Goal: Task Accomplishment & Management: Manage account settings

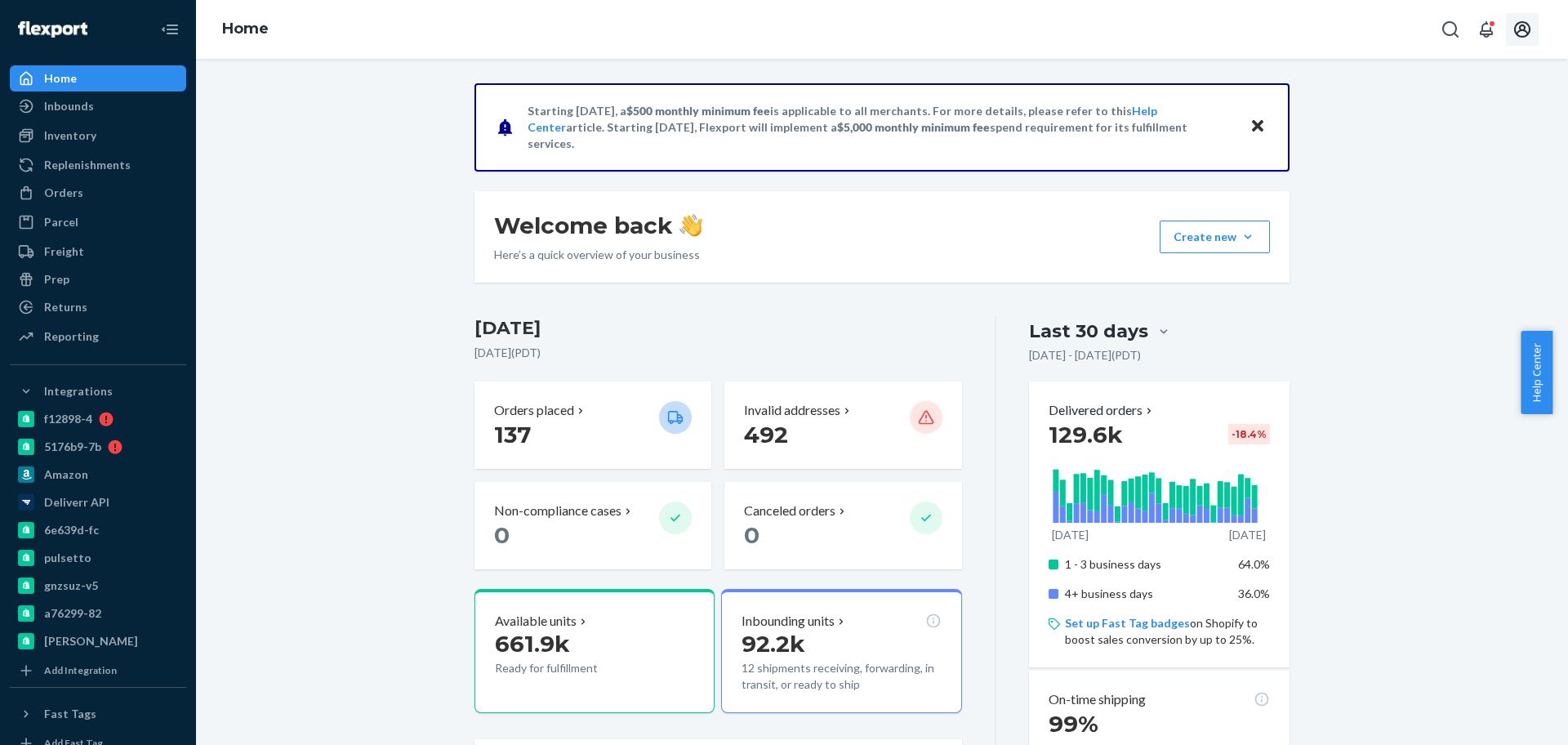
click at [1527, 22] on icon "Open account menu" at bounding box center [1522, 29] width 20 height 20
click at [1514, 31] on icon "Open account menu" at bounding box center [1522, 29] width 20 height 20
click at [1422, 176] on div "Log out" at bounding box center [1483, 191] width 122 height 30
drag, startPoint x: 72, startPoint y: 190, endPoint x: 86, endPoint y: 173, distance: 22.0
click at [72, 190] on div "Orders" at bounding box center [63, 193] width 39 height 17
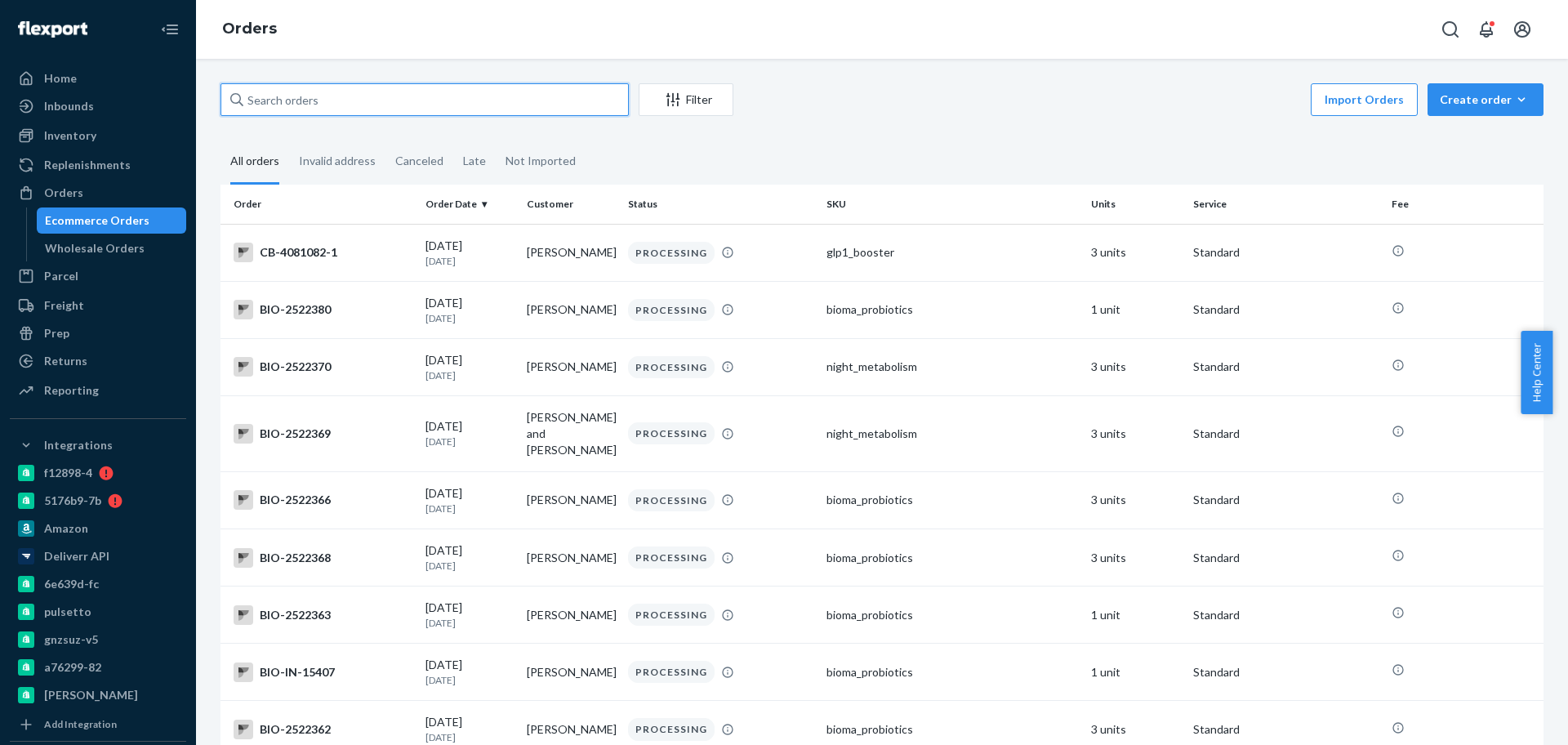
click at [441, 113] on input "text" at bounding box center [425, 99] width 409 height 33
paste input "2489978"
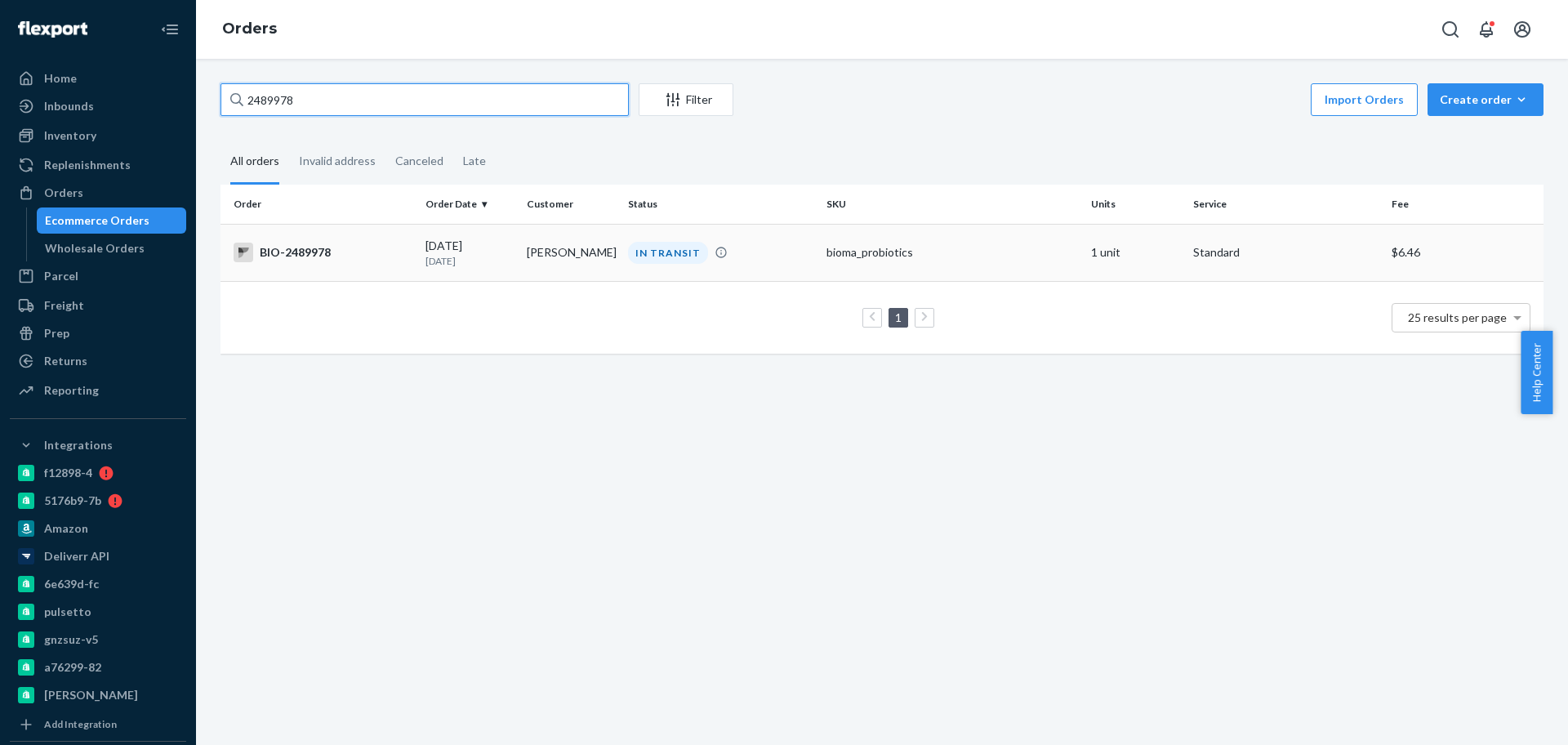
type input "2489978"
click at [355, 259] on div "BIO-2489978" at bounding box center [323, 252] width 179 height 20
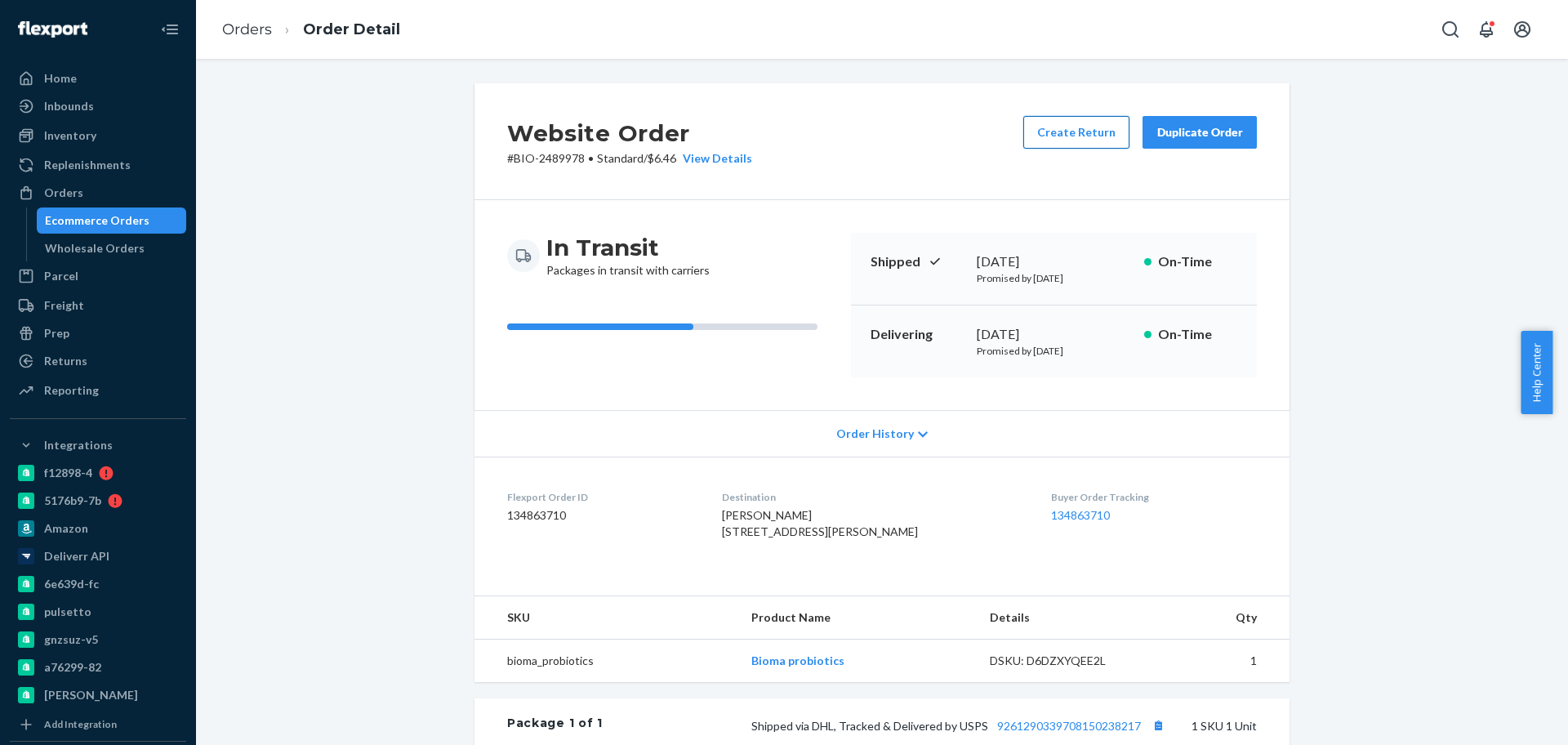
click at [1076, 127] on button "Create Return" at bounding box center [1077, 132] width 106 height 33
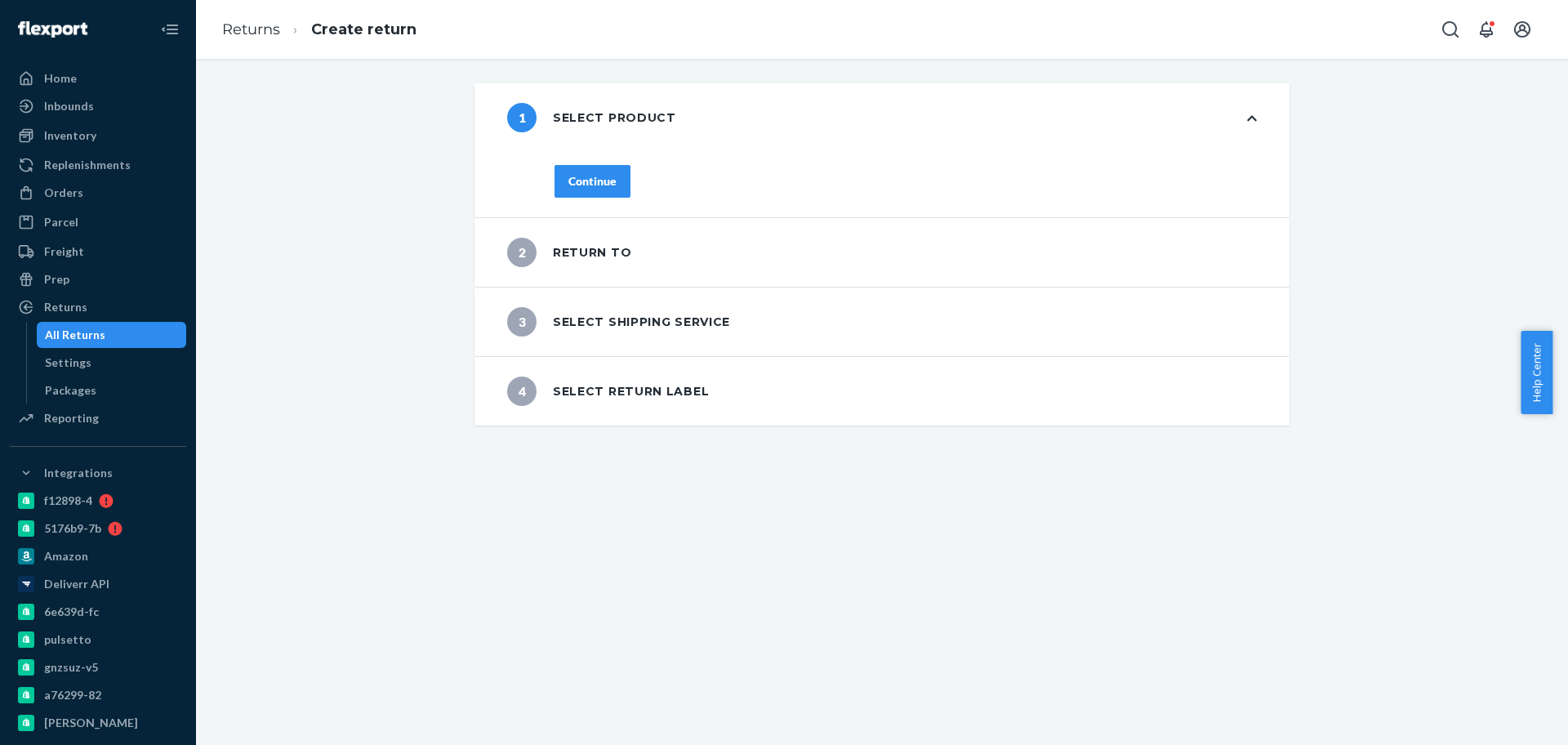
click at [587, 174] on div "Continue" at bounding box center [593, 182] width 49 height 17
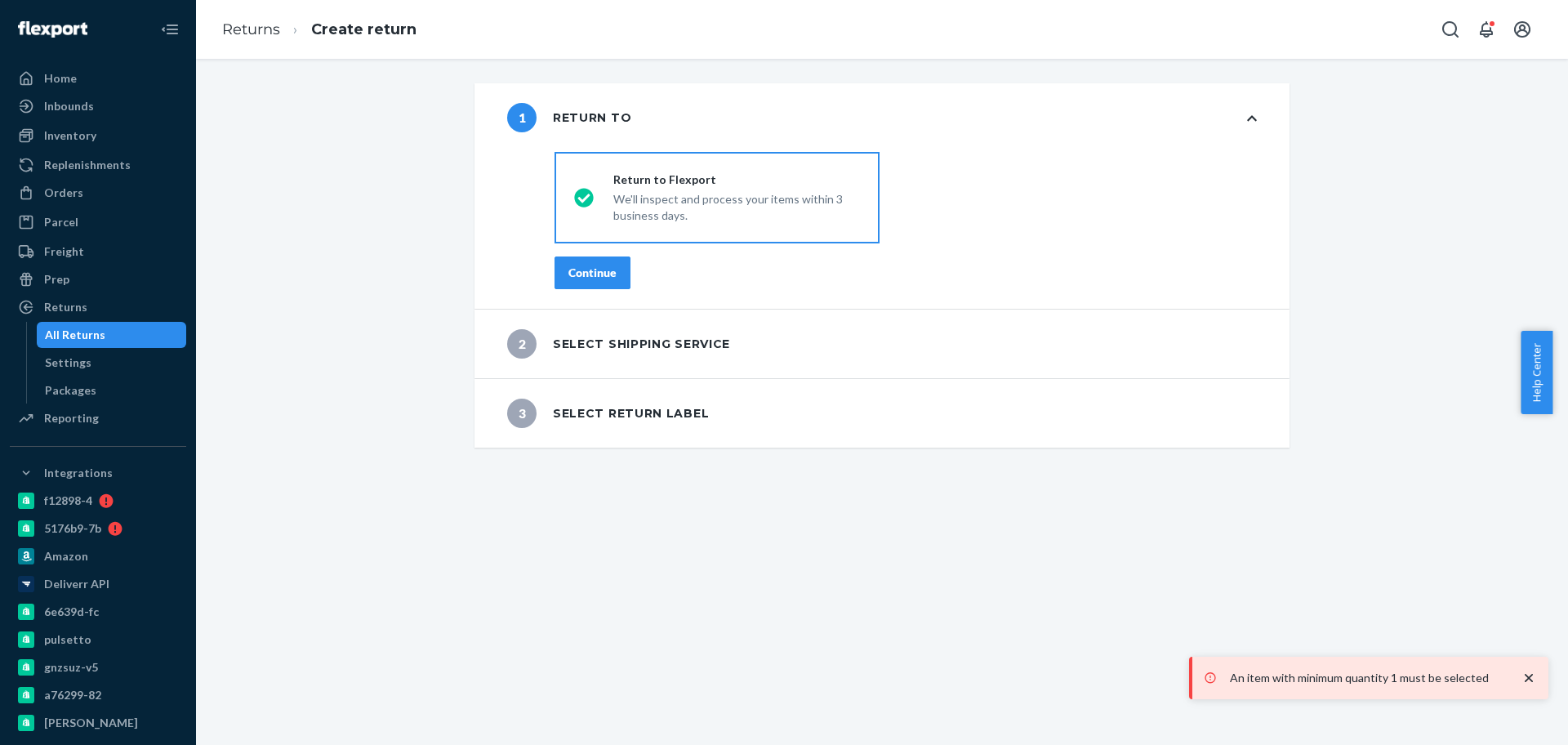
click at [695, 193] on div "We'll inspect and process your items within 3 business days." at bounding box center [736, 205] width 246 height 36
click at [585, 193] on input "Return to Flexport We'll inspect and process your items within 3 business days." at bounding box center [579, 198] width 10 height 10
click at [607, 268] on div "Continue" at bounding box center [593, 274] width 49 height 17
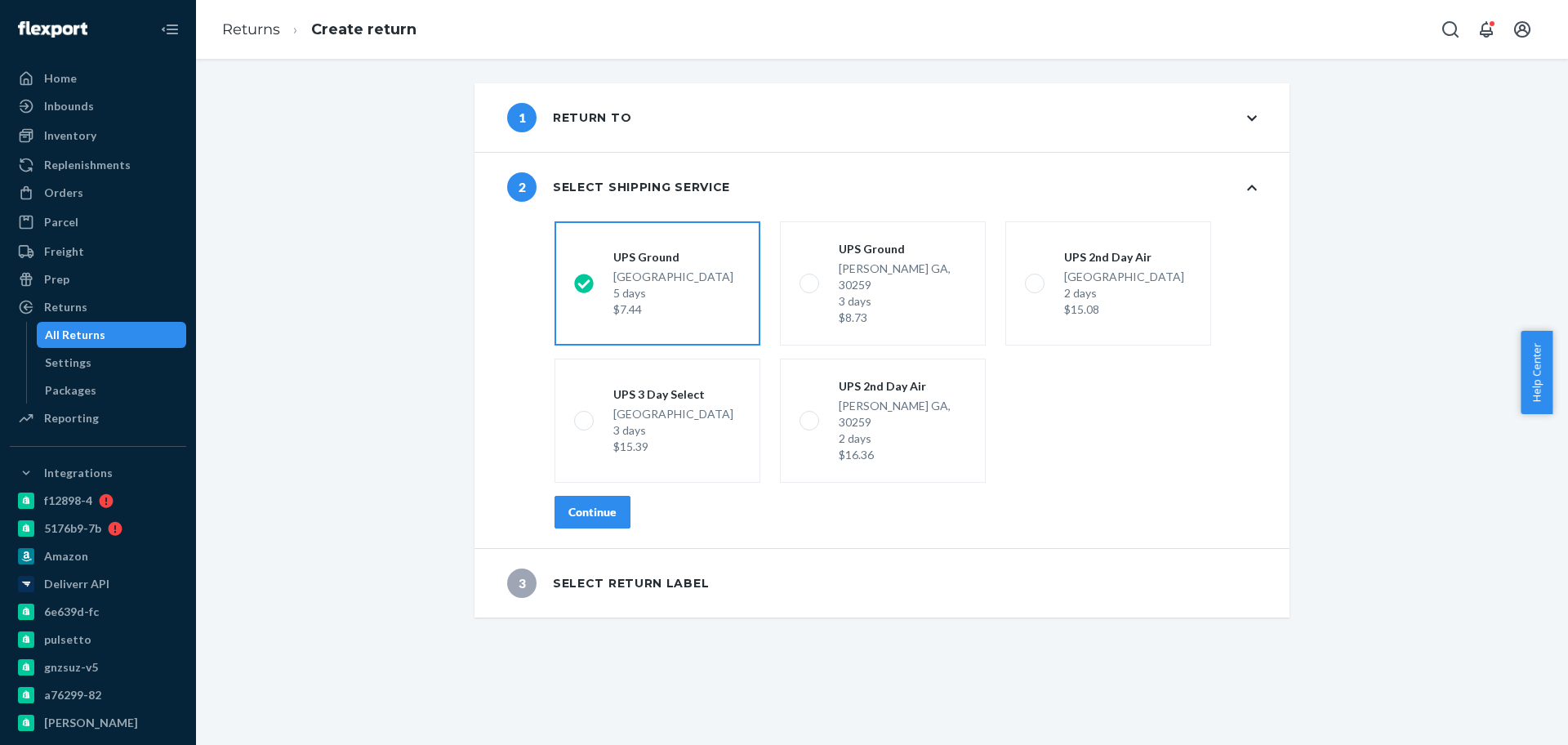
click at [613, 496] on button "Continue" at bounding box center [592, 512] width 76 height 33
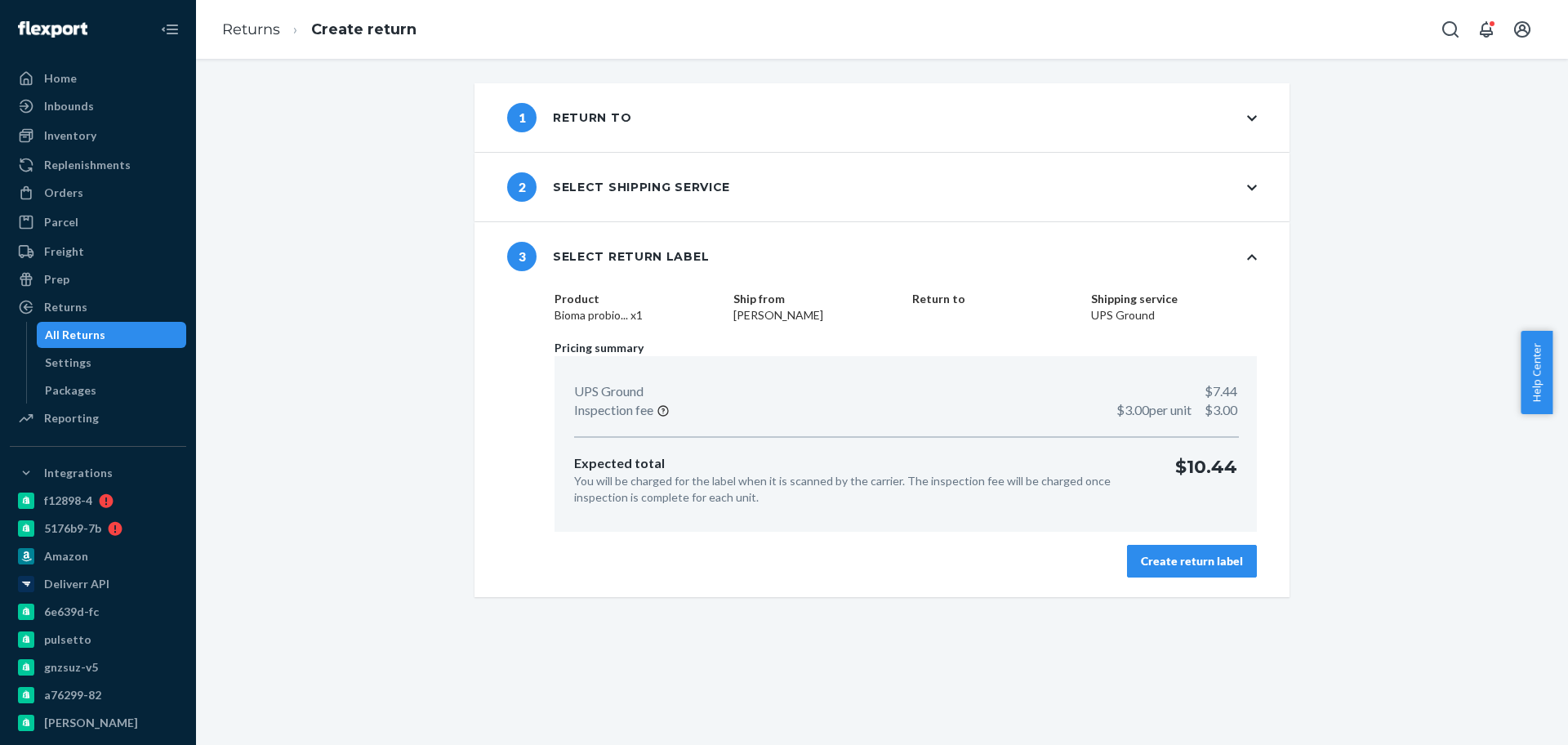
click at [1209, 165] on div "2 Select shipping service" at bounding box center [881, 188] width 815 height 69
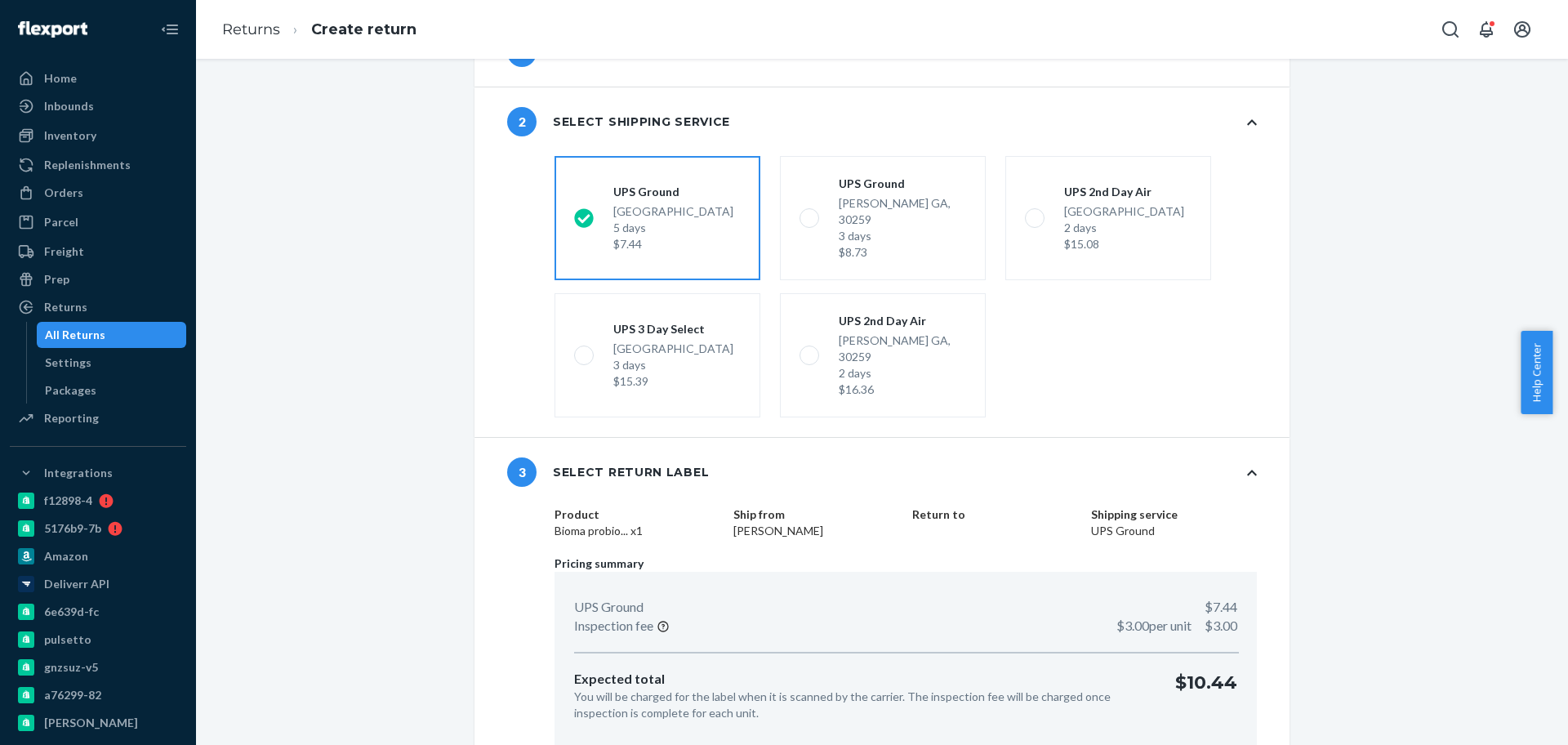
scroll to position [101, 0]
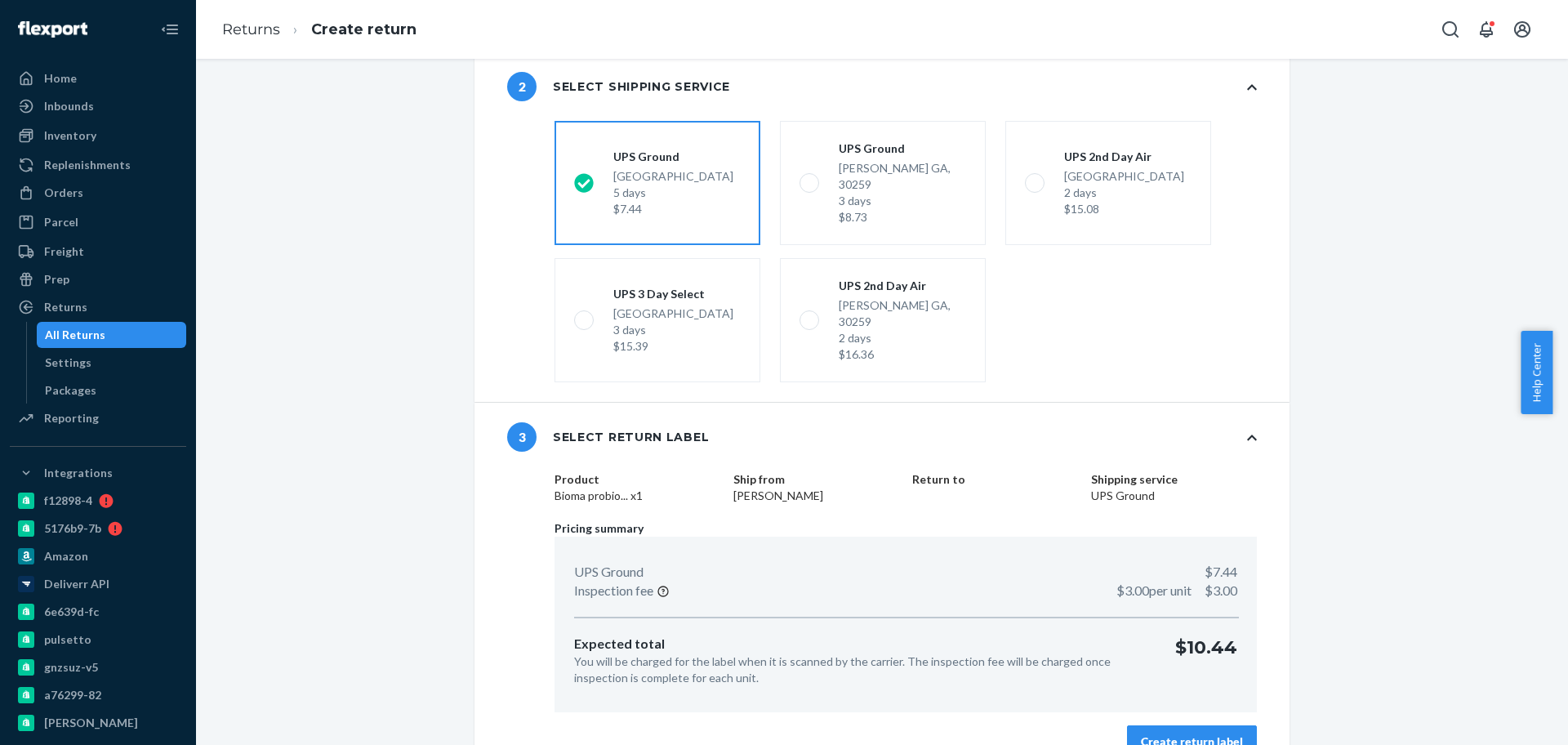
click at [1184, 734] on div "Create return label" at bounding box center [1192, 742] width 102 height 17
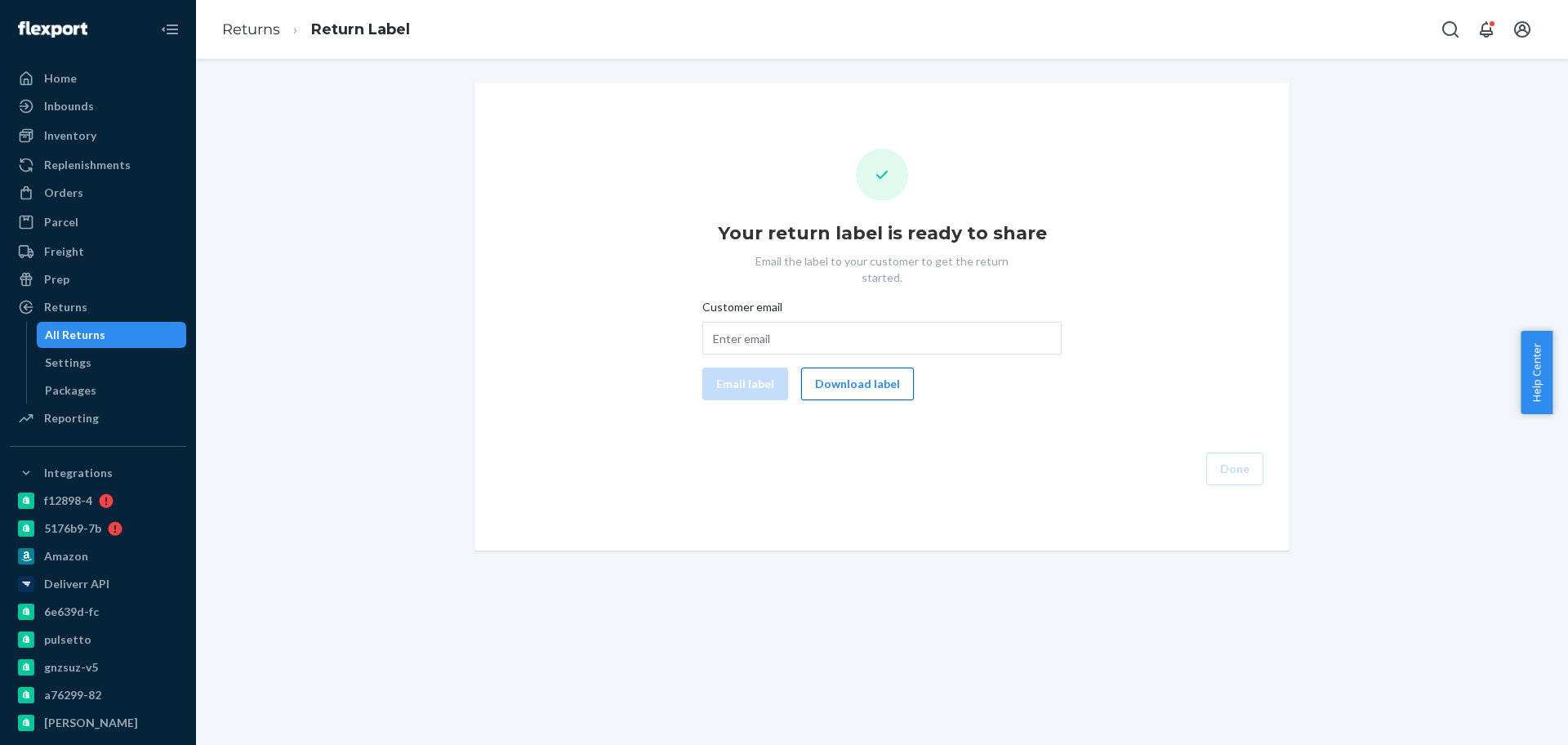
click at [861, 378] on button "Download label" at bounding box center [857, 384] width 113 height 33
click at [252, 30] on link "Returns" at bounding box center [251, 29] width 58 height 18
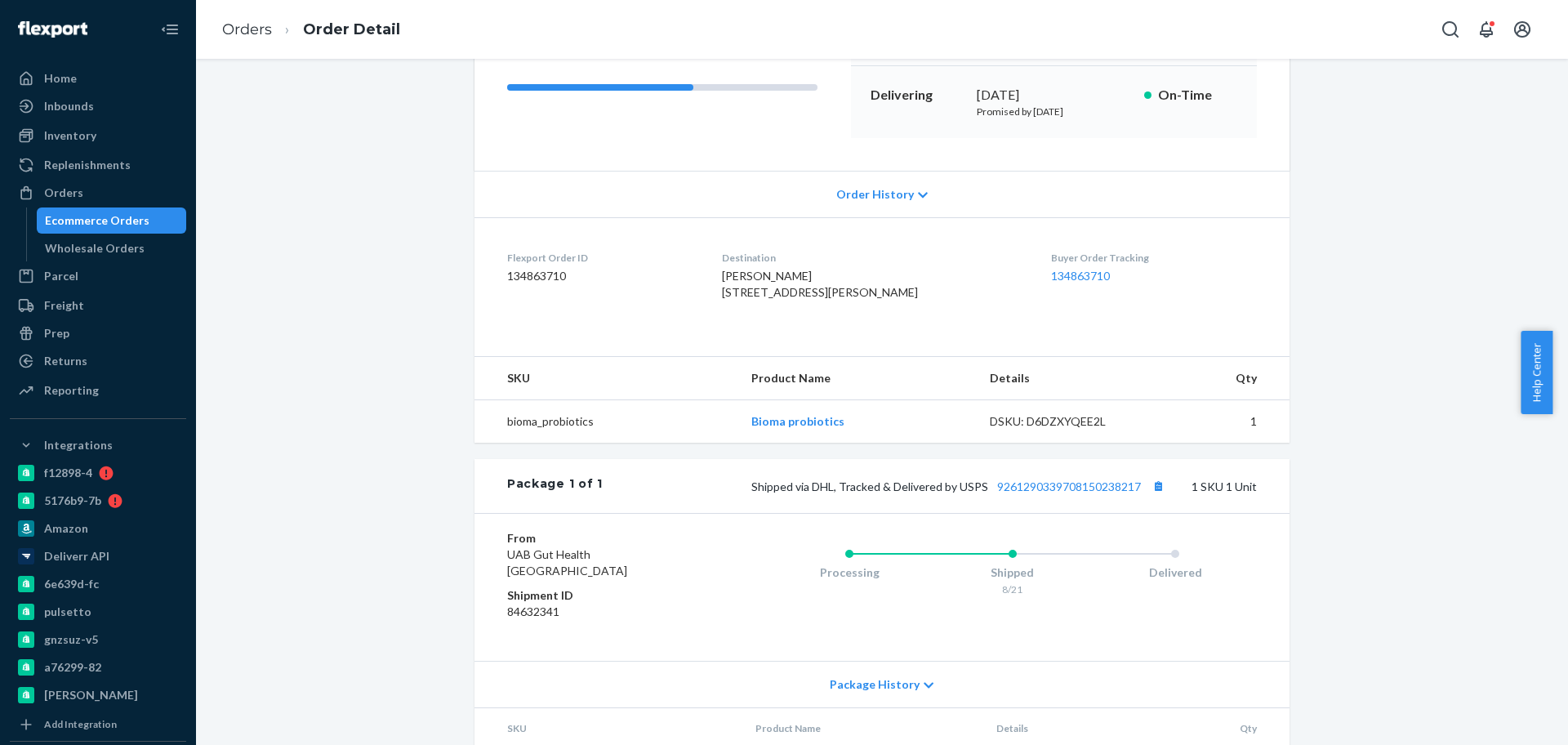
scroll to position [204, 0]
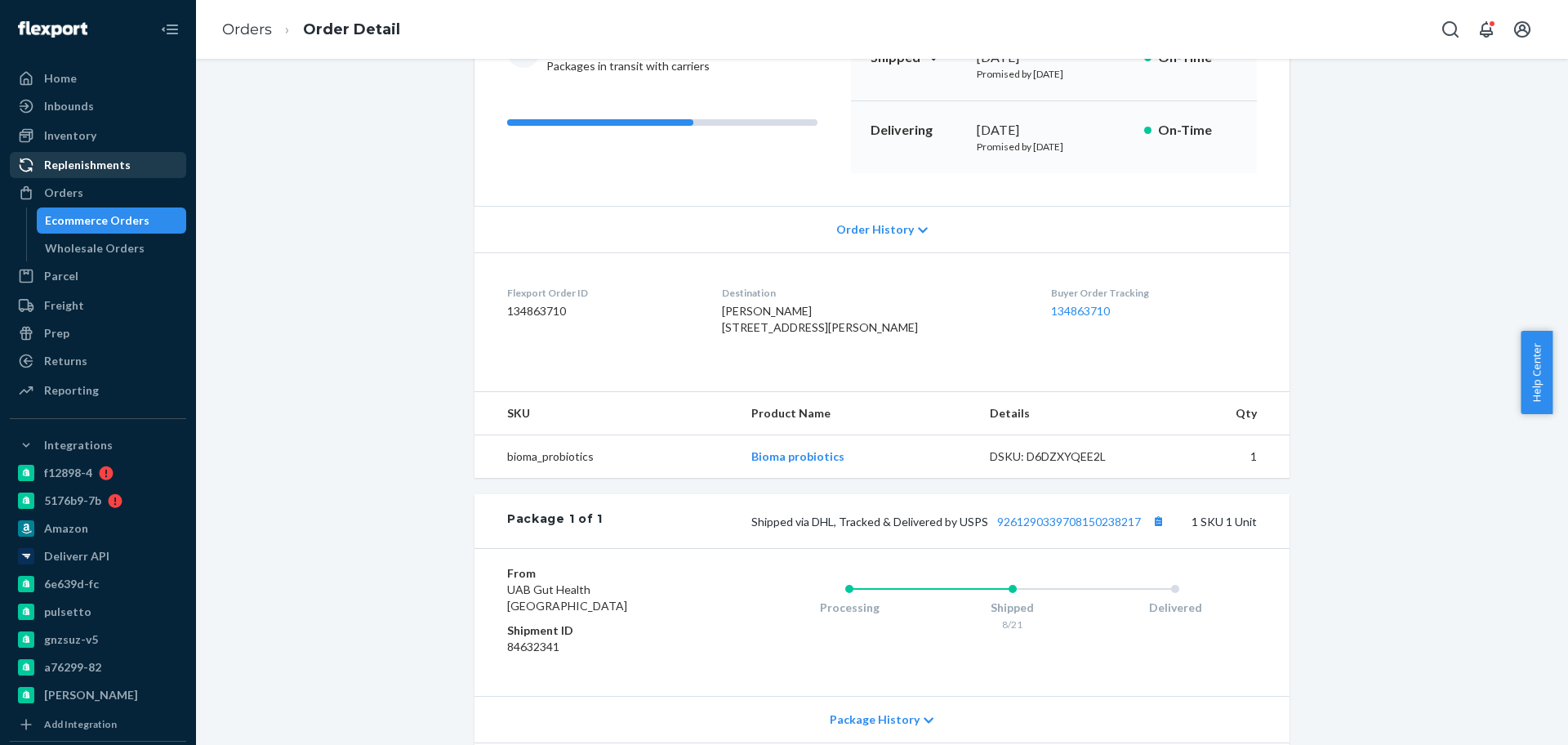
drag, startPoint x: 87, startPoint y: 193, endPoint x: 115, endPoint y: 158, distance: 44.8
click at [86, 193] on div "Orders" at bounding box center [98, 192] width 174 height 23
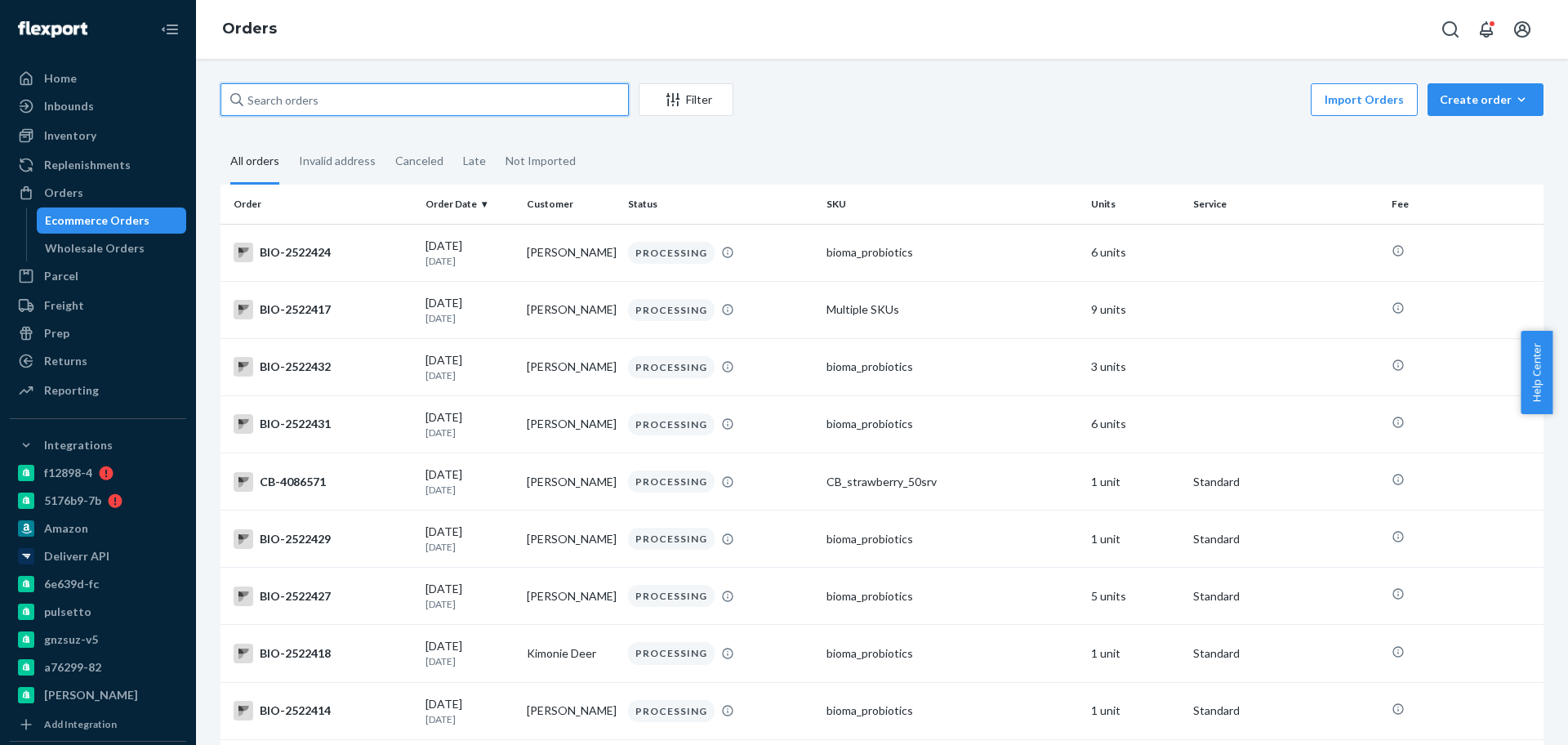
click at [425, 99] on input "text" at bounding box center [425, 99] width 409 height 33
paste input "2514993"
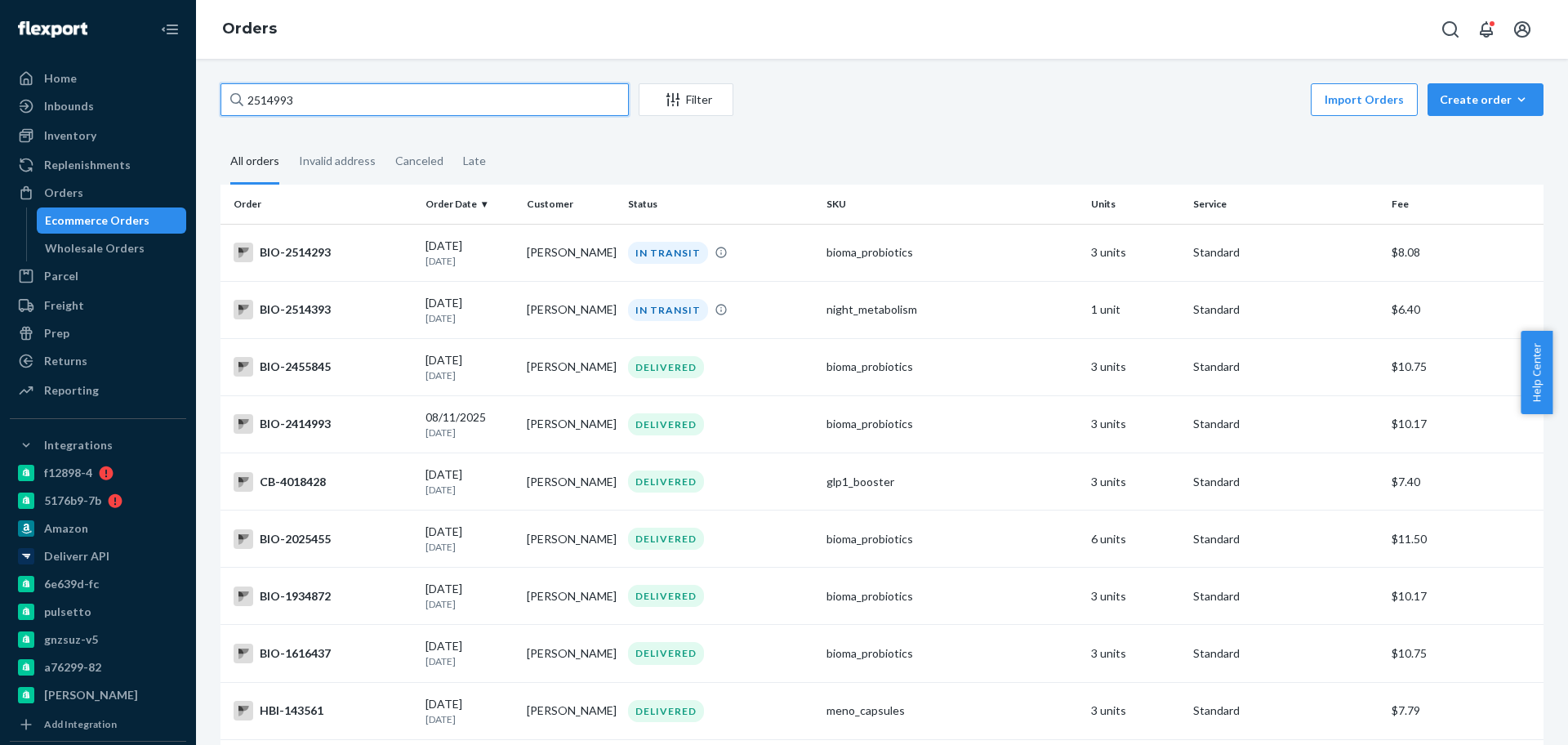
paste input "1858797"
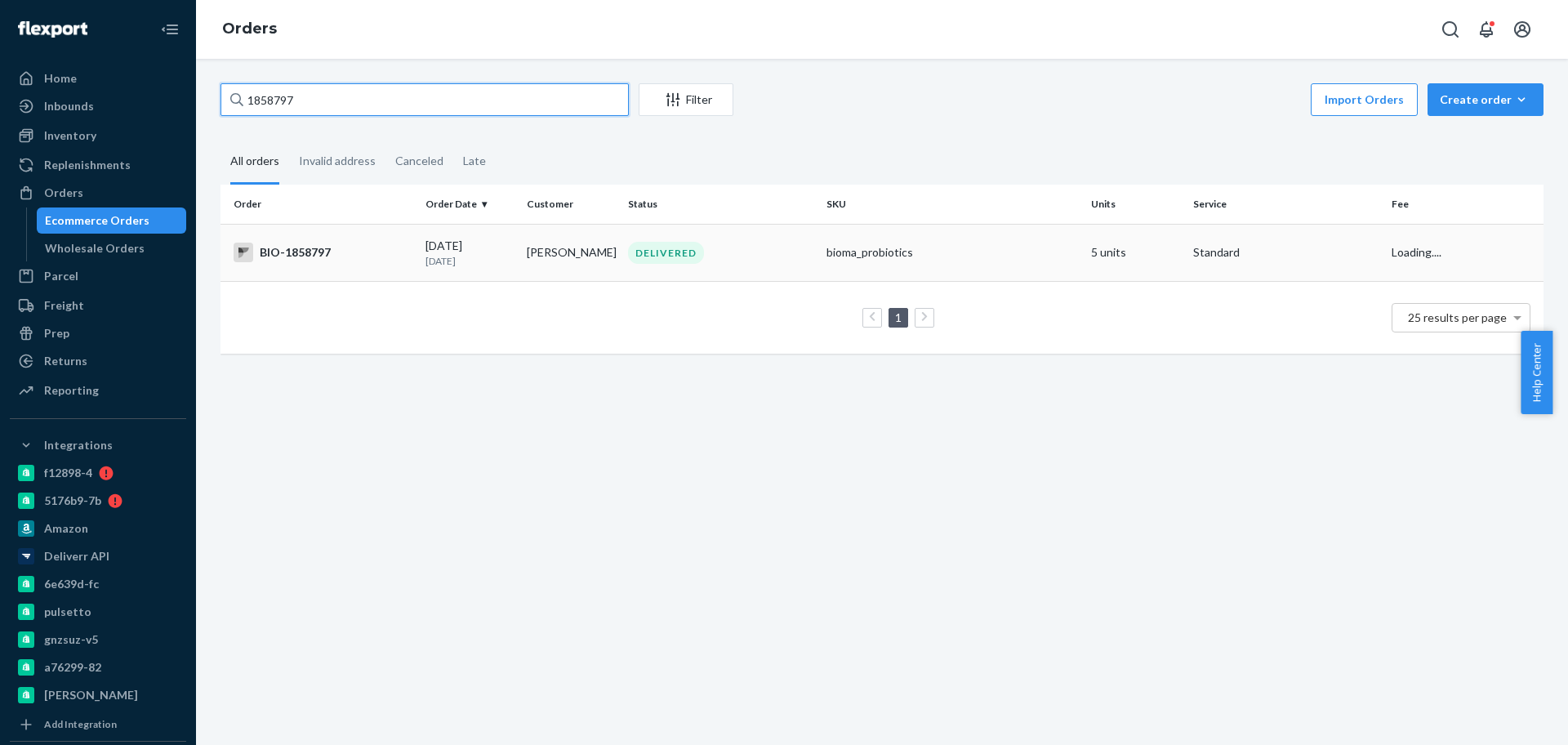
type input "1858797"
click at [283, 251] on div "BIO-1858797" at bounding box center [323, 252] width 179 height 20
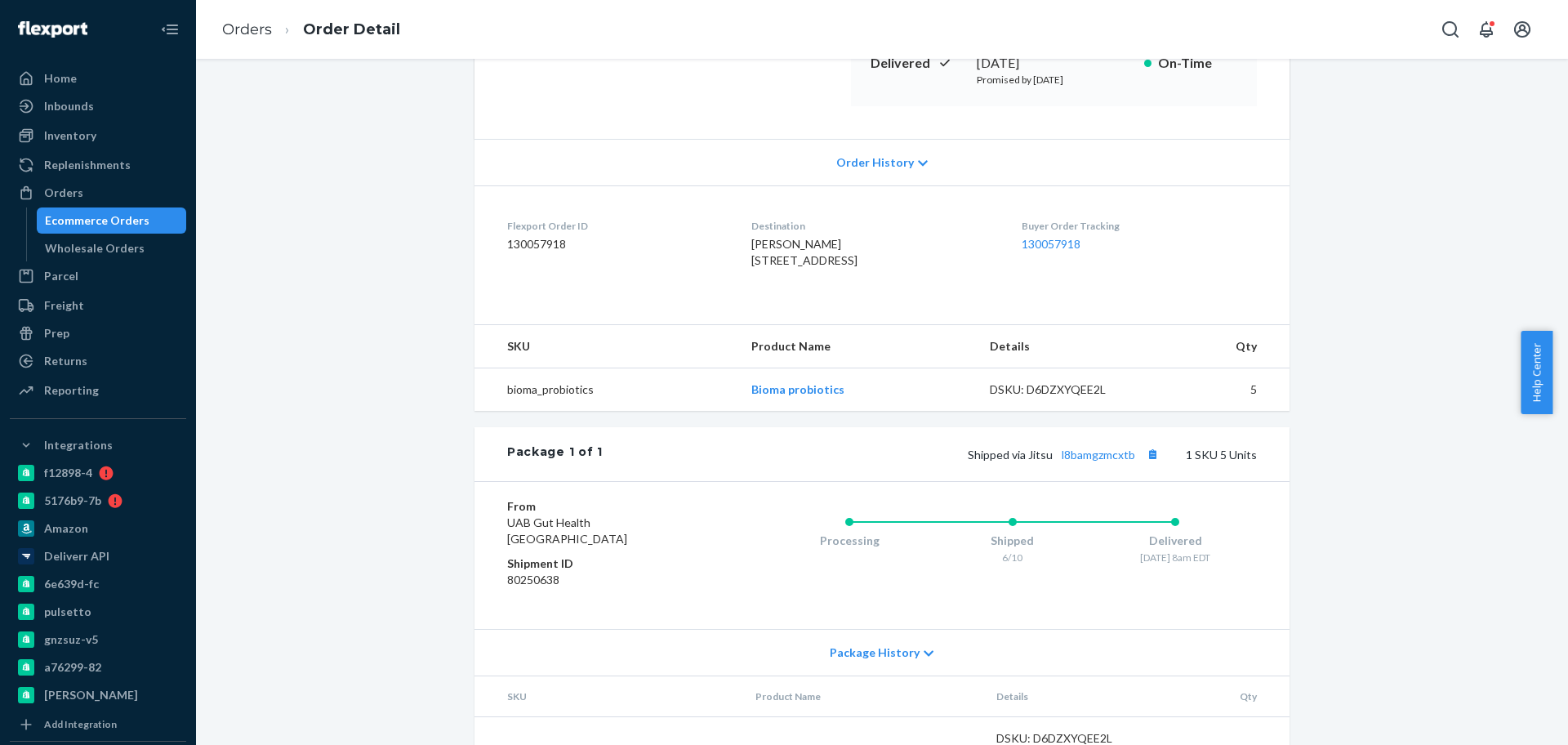
scroll to position [306, 0]
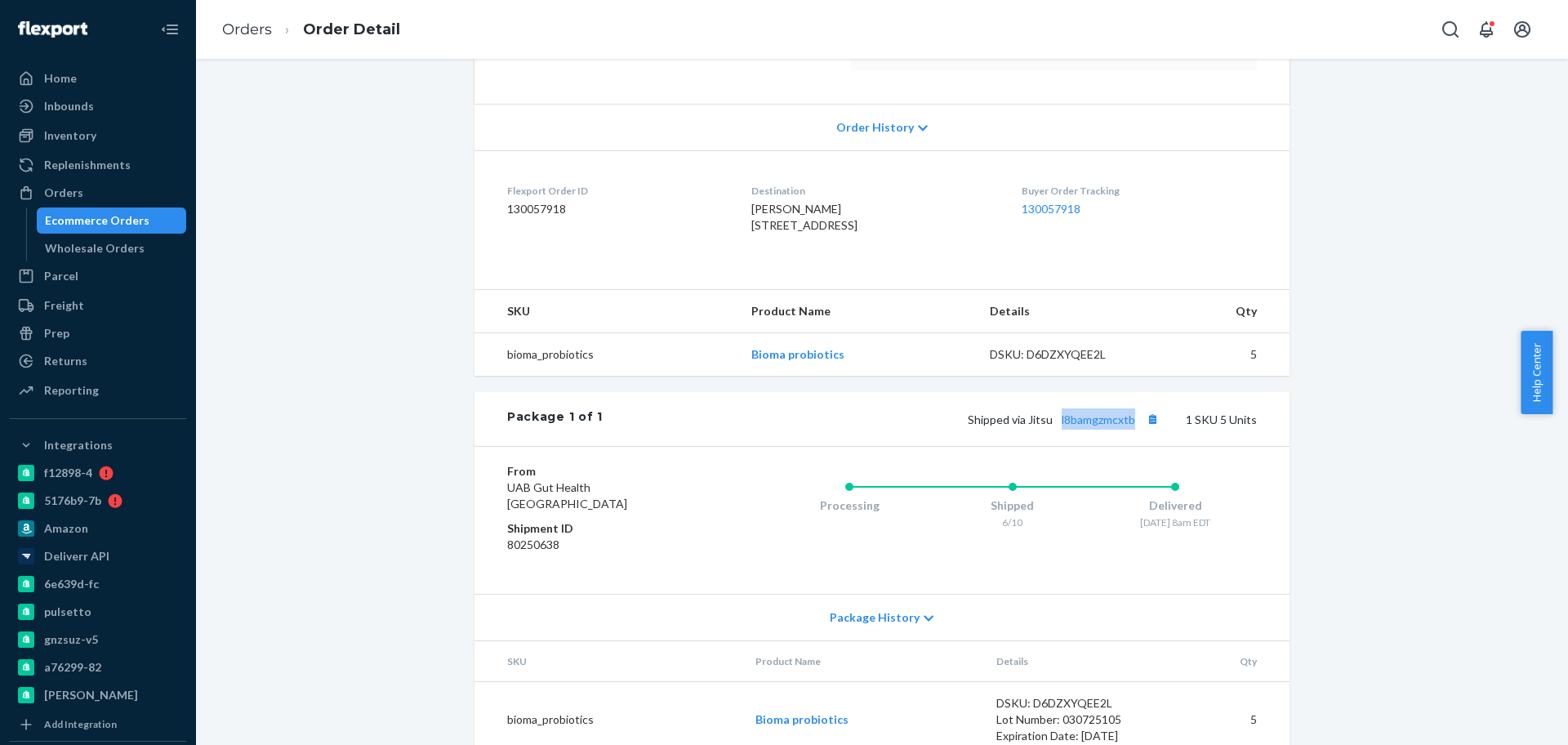
drag, startPoint x: 1133, startPoint y: 455, endPoint x: 1055, endPoint y: 460, distance: 78.2
click at [1055, 429] on div "Shipped via Jitsu l8bamgzmcxtb 1 SKU 5 Units" at bounding box center [930, 419] width 654 height 21
copy link "l8bamgzmcxtb"
click at [106, 193] on div "Orders" at bounding box center [98, 192] width 174 height 23
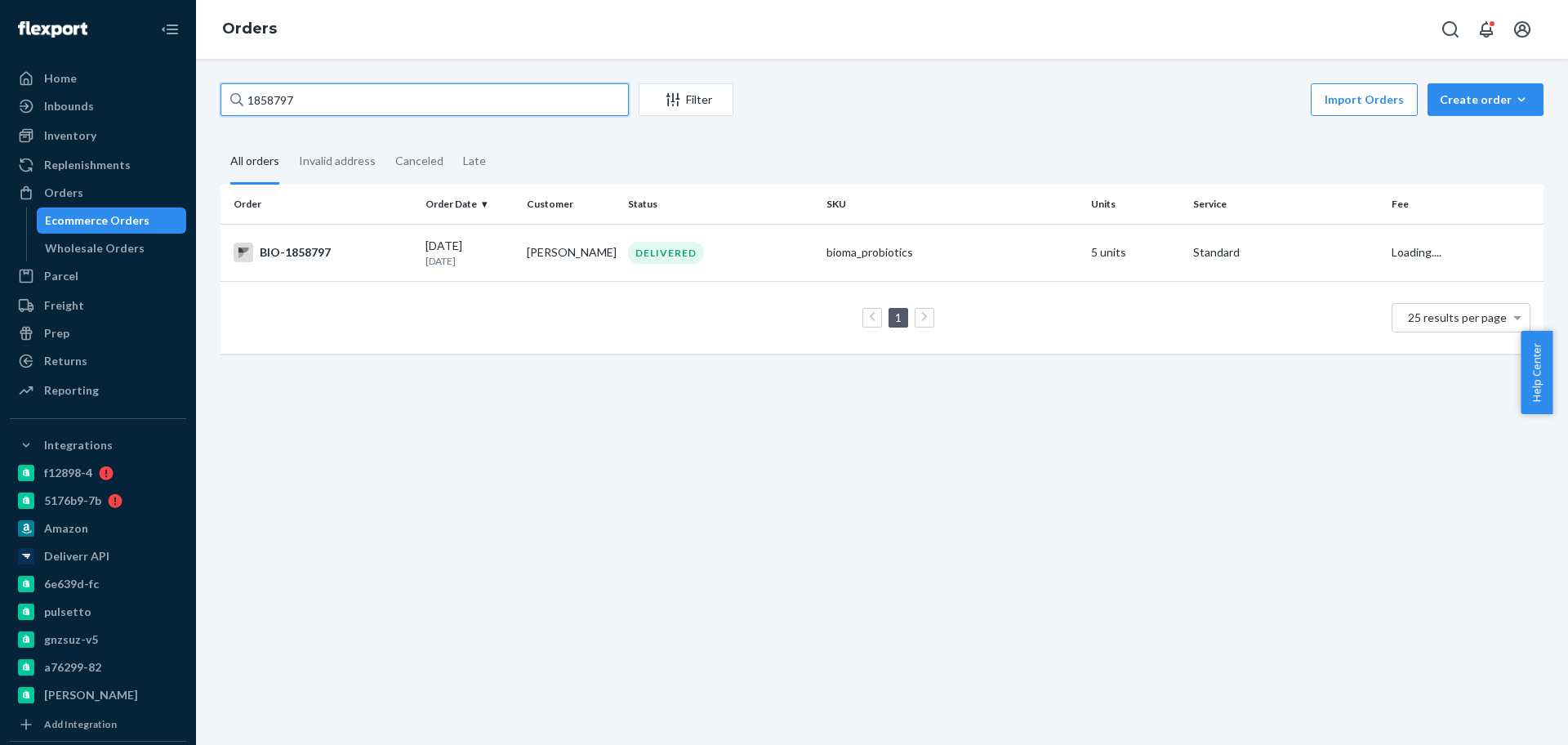
click at [301, 105] on input "1858797" at bounding box center [425, 99] width 409 height 33
paste input "2512816"
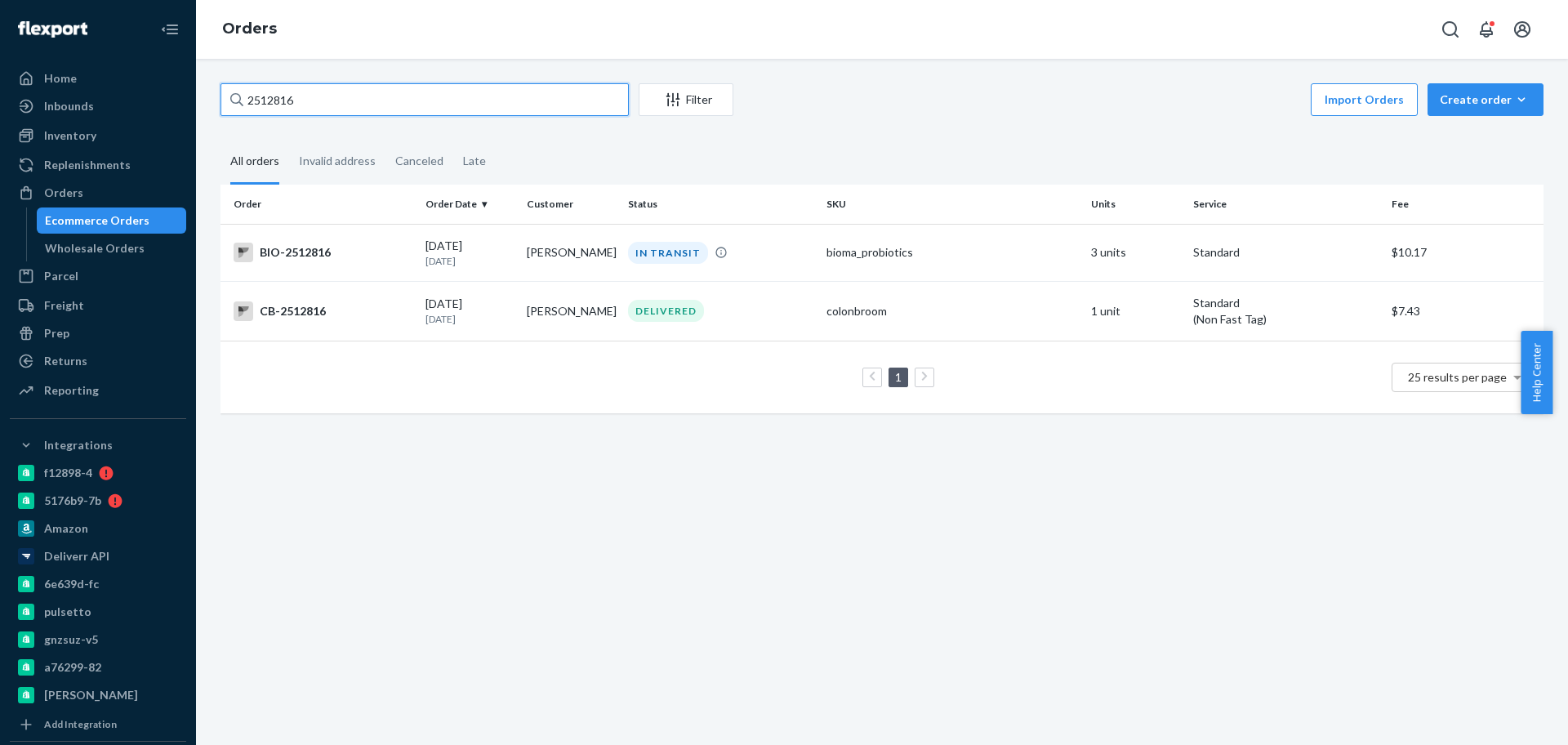
type input "2512816"
click at [95, 184] on div "Orders" at bounding box center [98, 192] width 174 height 23
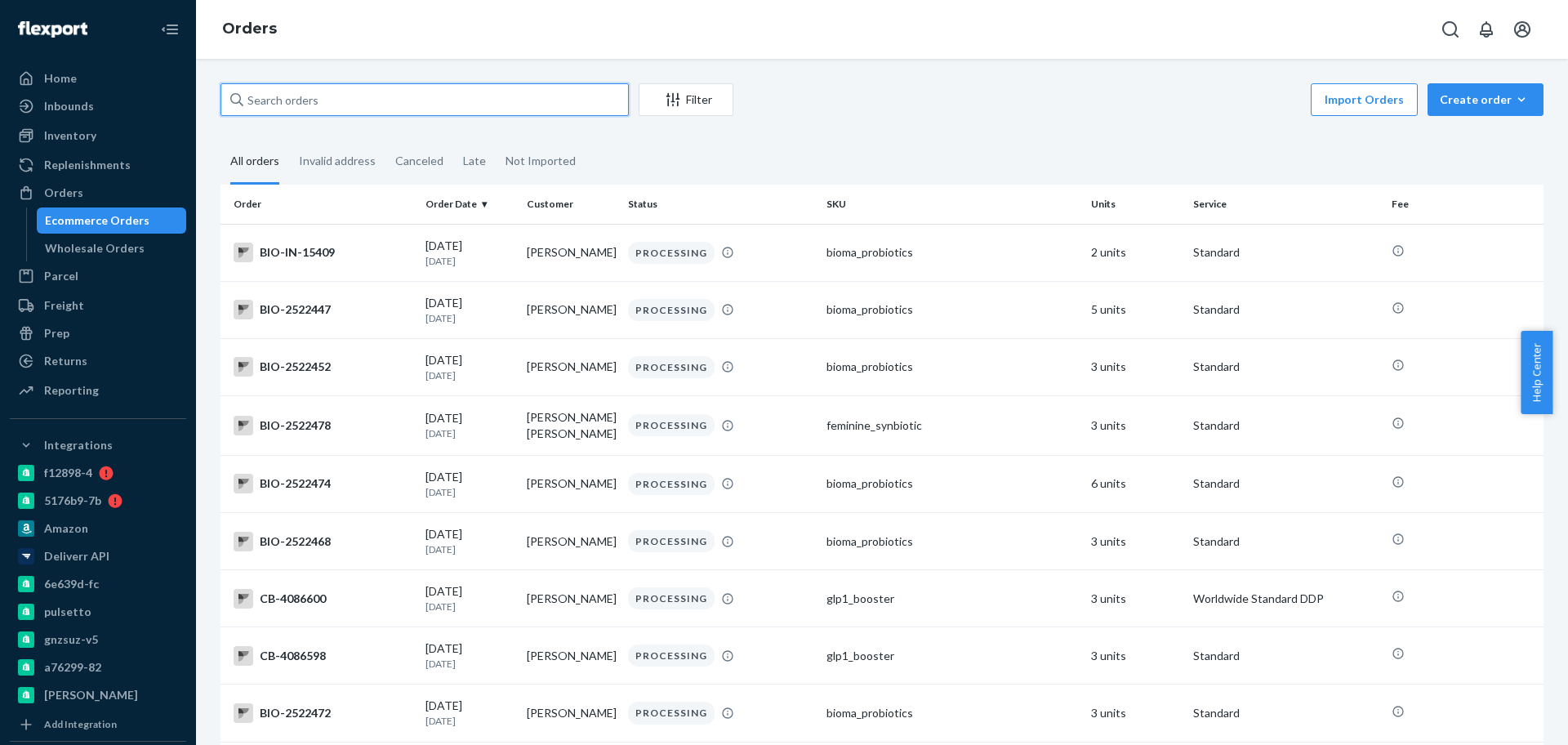
click at [328, 99] on input "text" at bounding box center [425, 99] width 409 height 33
paste input "2512816"
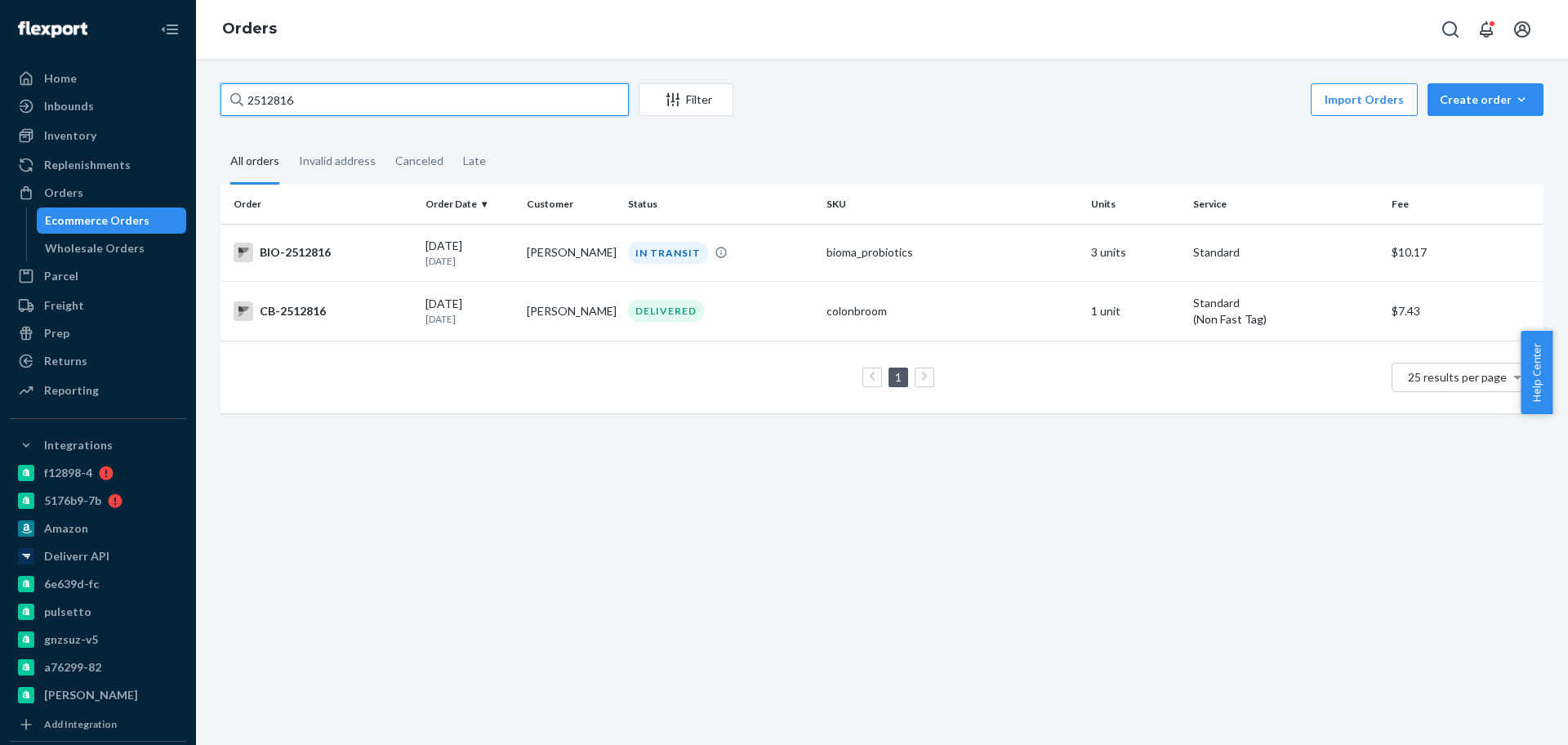
type input "2512816"
